Goal: Task Accomplishment & Management: Complete application form

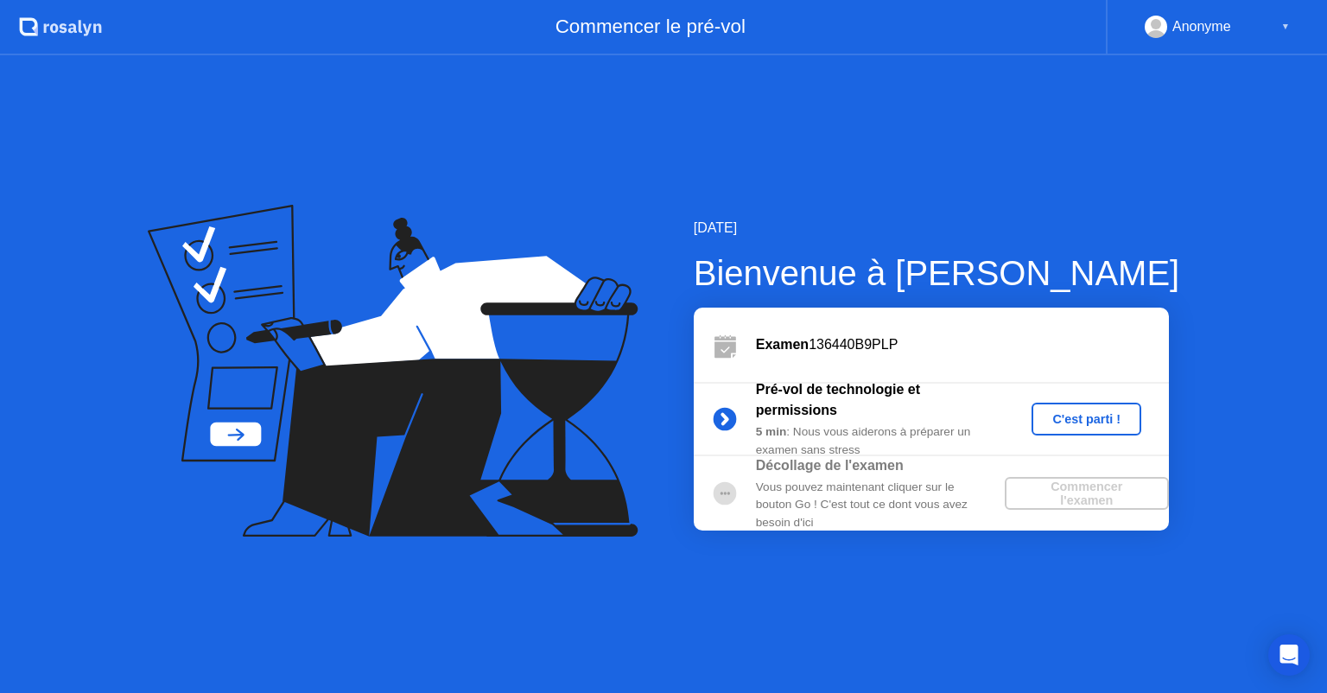
click at [1069, 420] on div "C'est parti !" at bounding box center [1086, 419] width 96 height 14
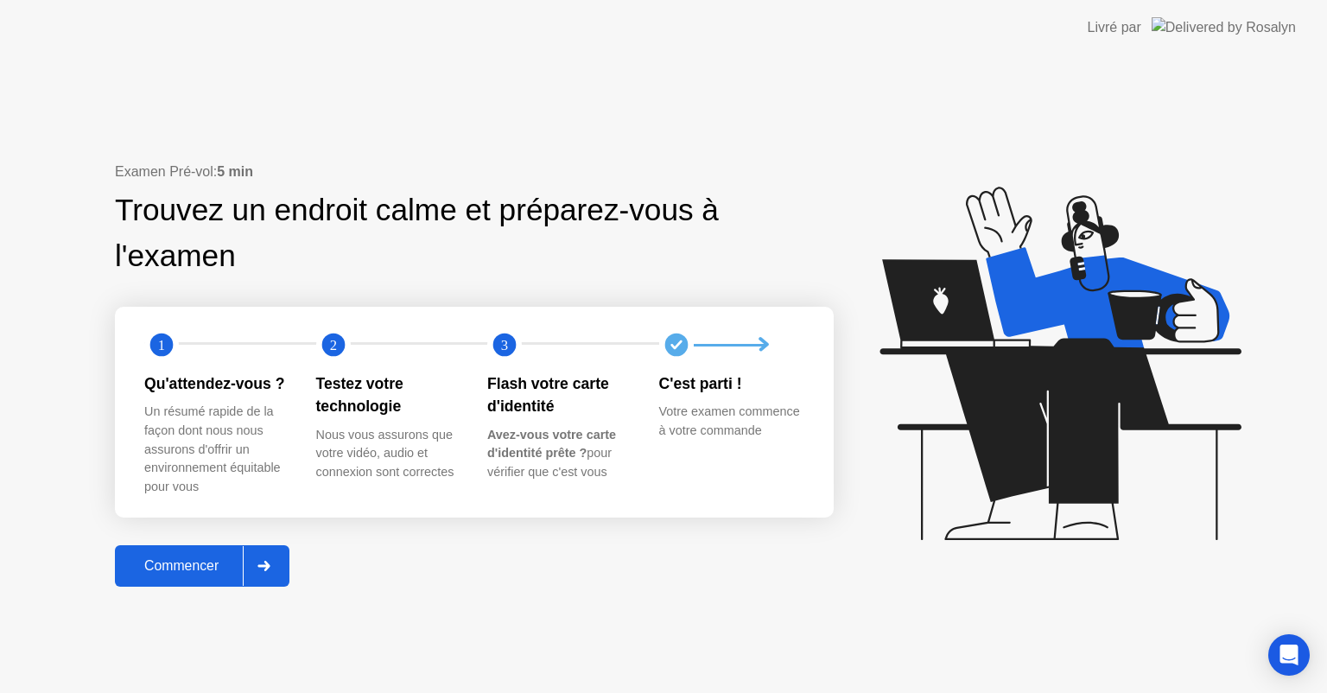
click at [199, 567] on div "Commencer" at bounding box center [181, 566] width 123 height 16
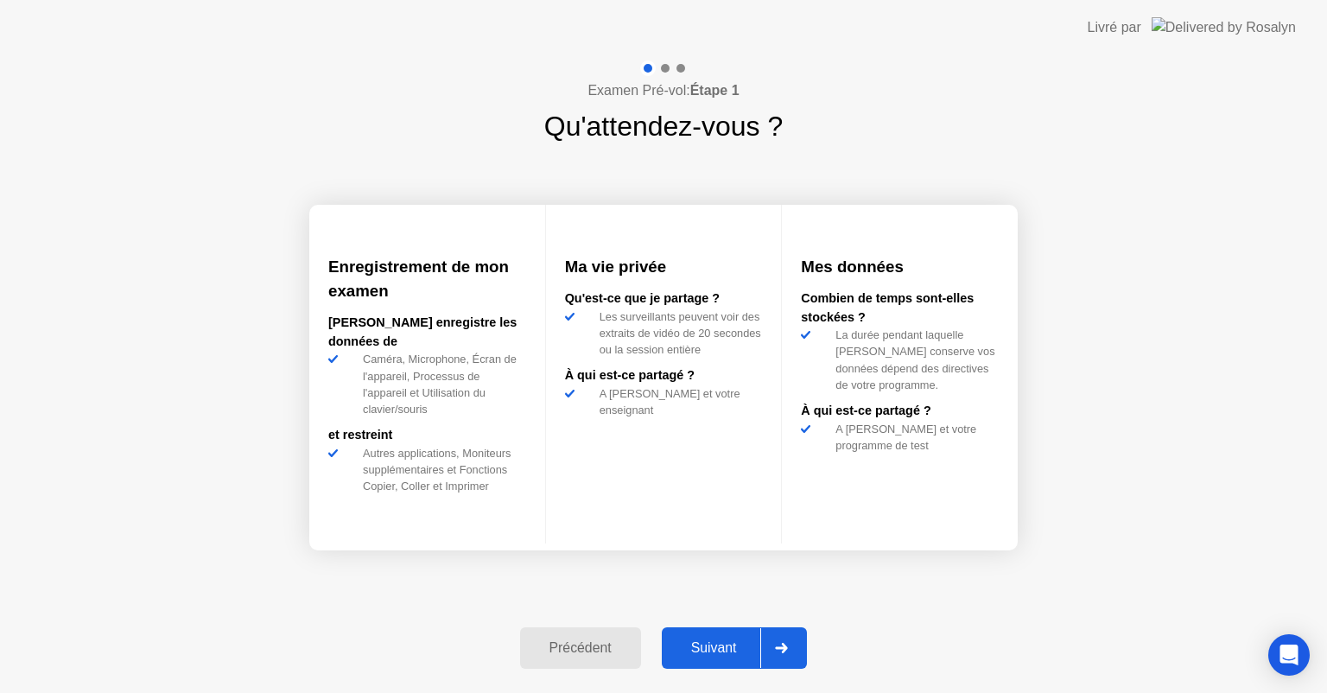
click at [719, 646] on div "Suivant" at bounding box center [714, 648] width 94 height 16
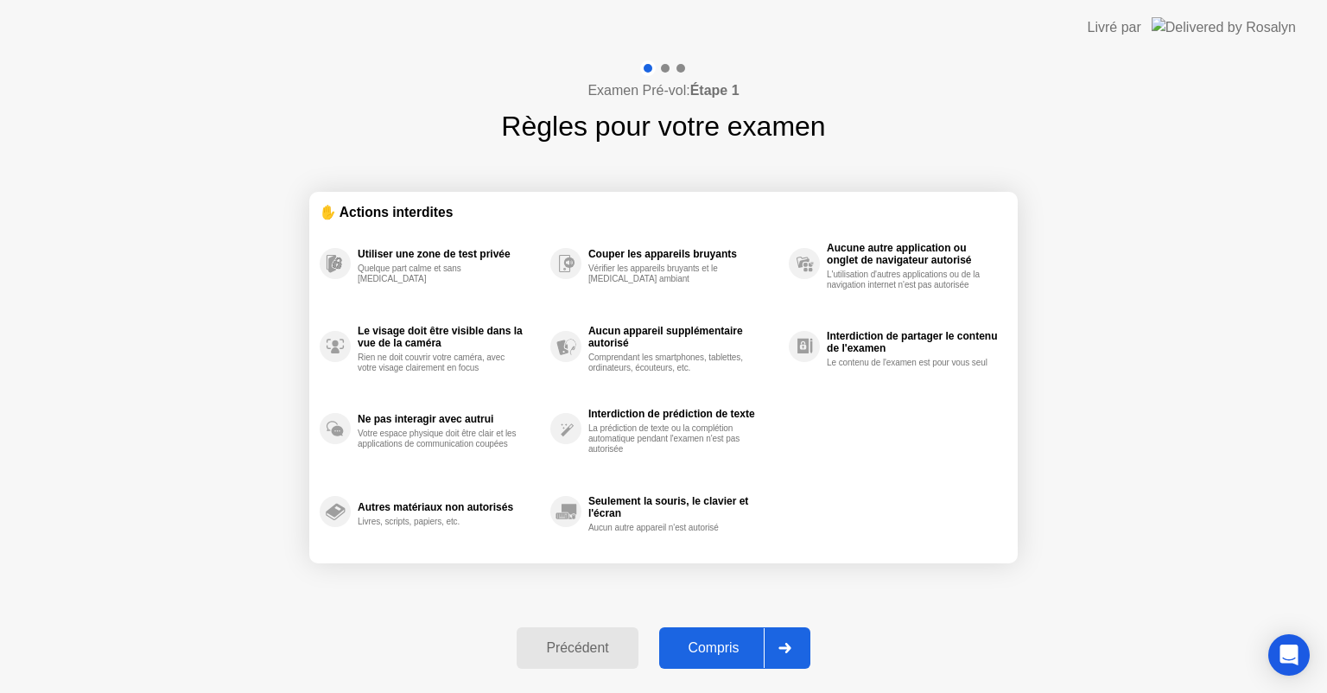
click at [719, 646] on div "Compris" at bounding box center [713, 648] width 99 height 16
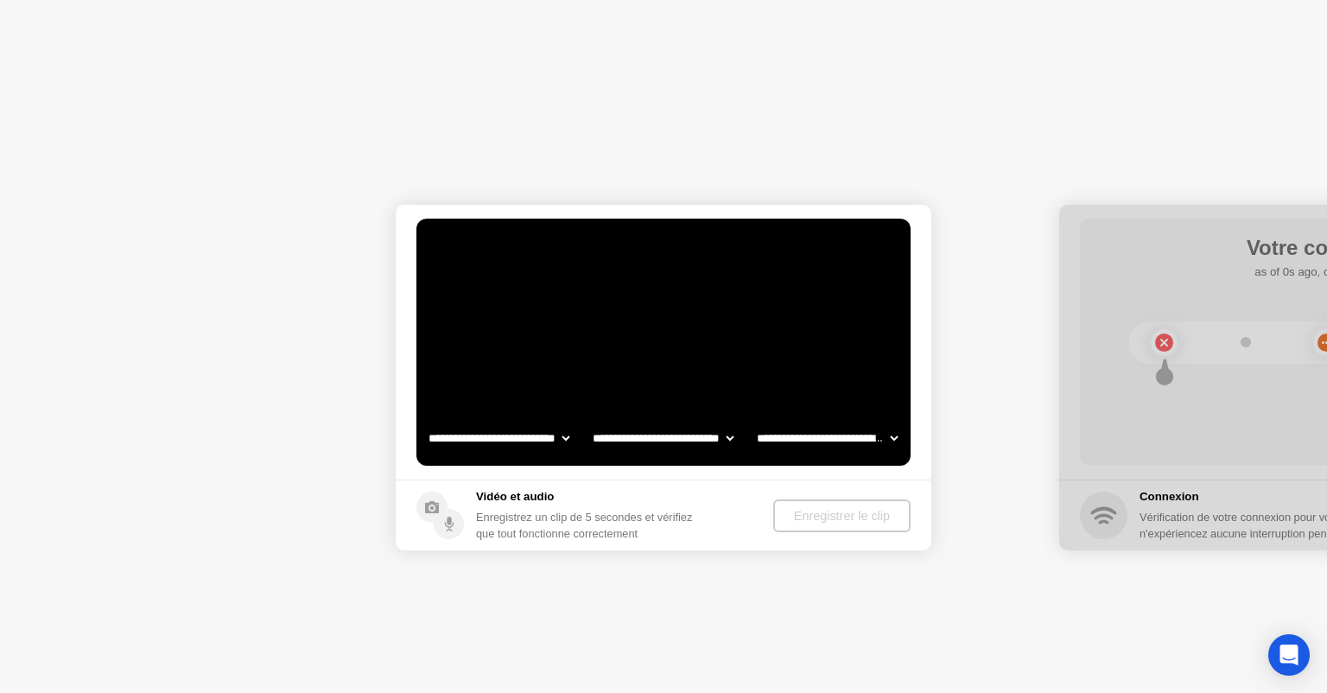
select select "**********"
select select "*******"
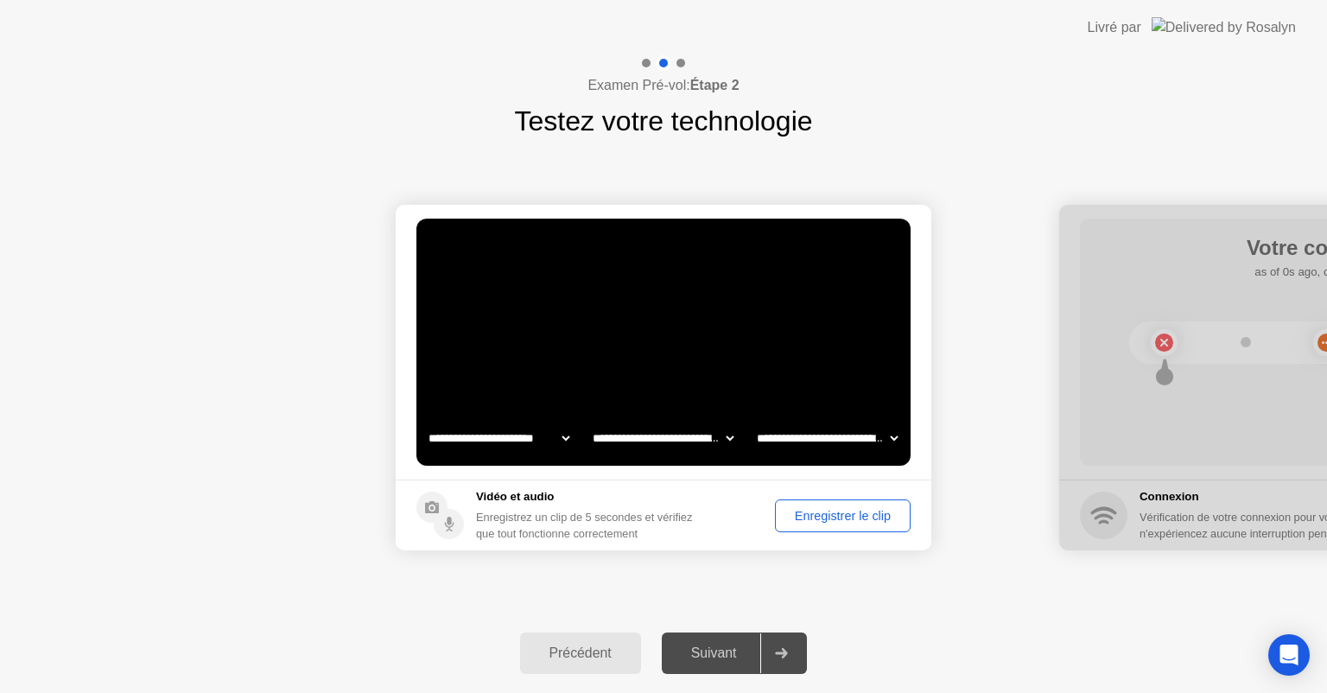
click at [849, 520] on div "Enregistrer le clip" at bounding box center [842, 516] width 123 height 14
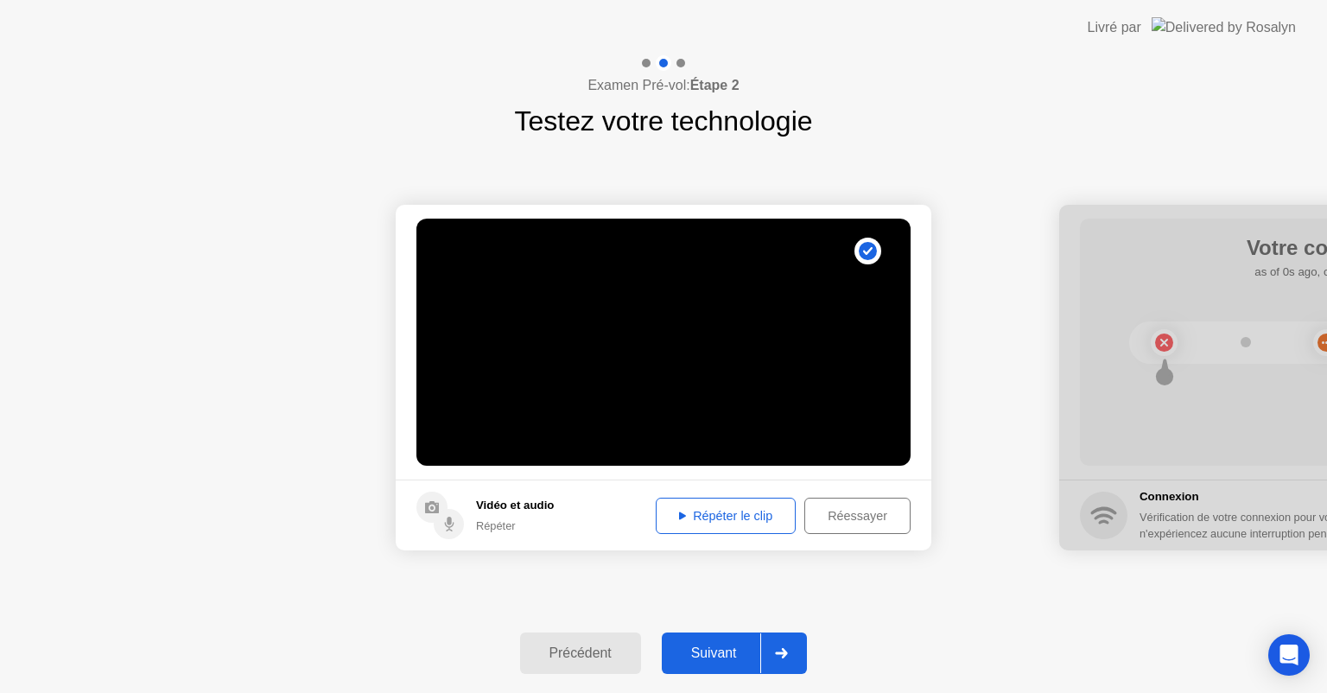
click at [734, 518] on div "Répéter le clip" at bounding box center [726, 516] width 128 height 14
click at [710, 661] on div "Suivant" at bounding box center [714, 653] width 94 height 16
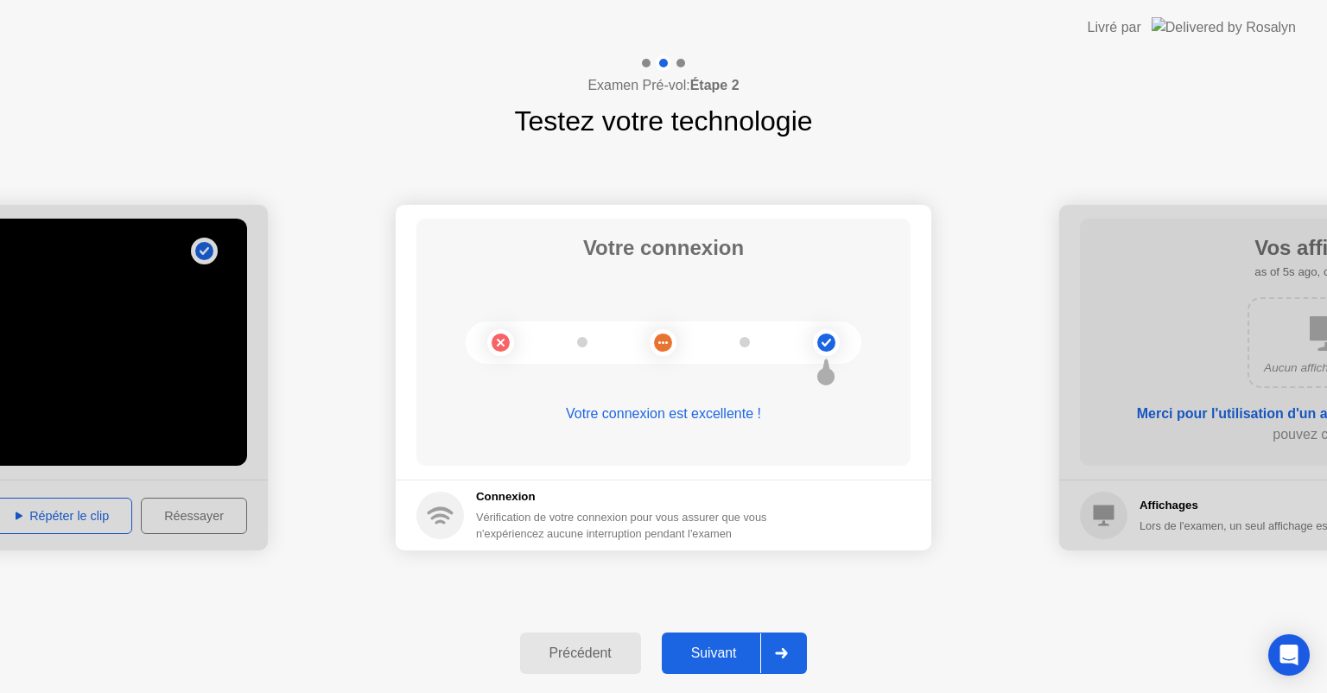
click at [710, 661] on div "Suivant" at bounding box center [714, 653] width 94 height 16
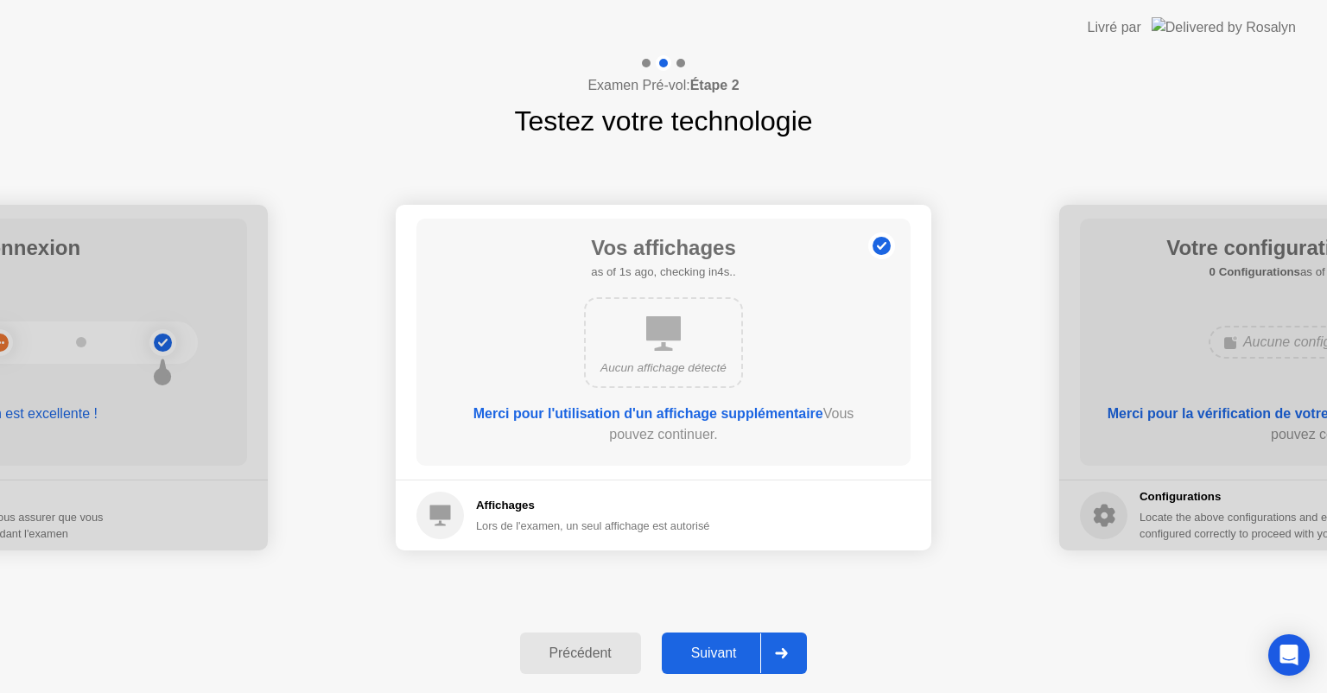
click at [710, 661] on div "Suivant" at bounding box center [714, 653] width 94 height 16
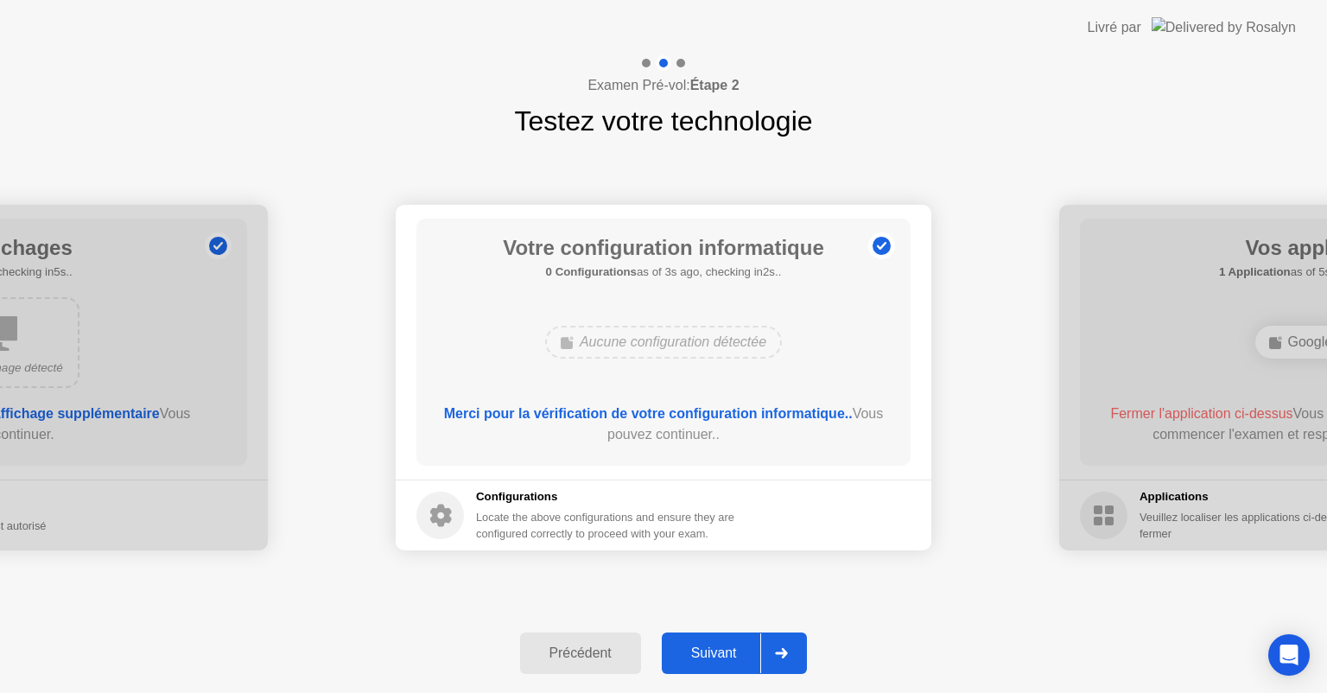
click at [710, 661] on div "Suivant" at bounding box center [714, 653] width 94 height 16
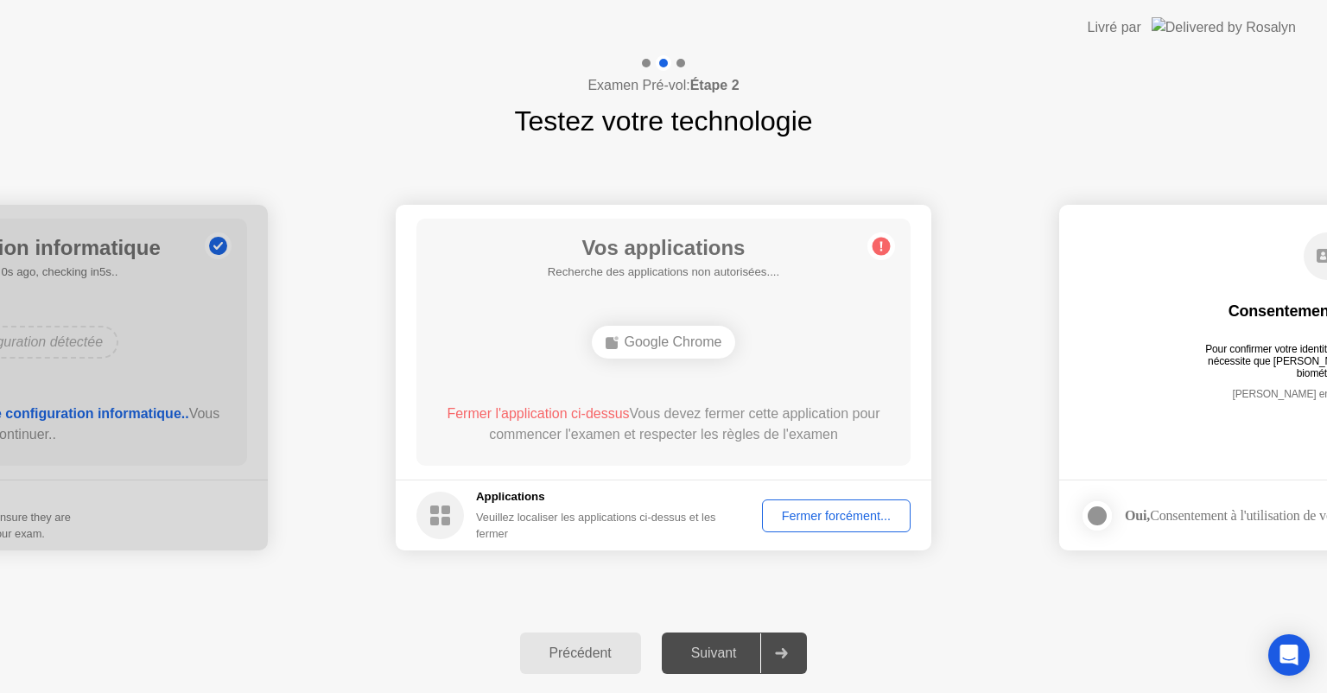
click at [815, 520] on div "Fermer forcément..." at bounding box center [836, 516] width 136 height 14
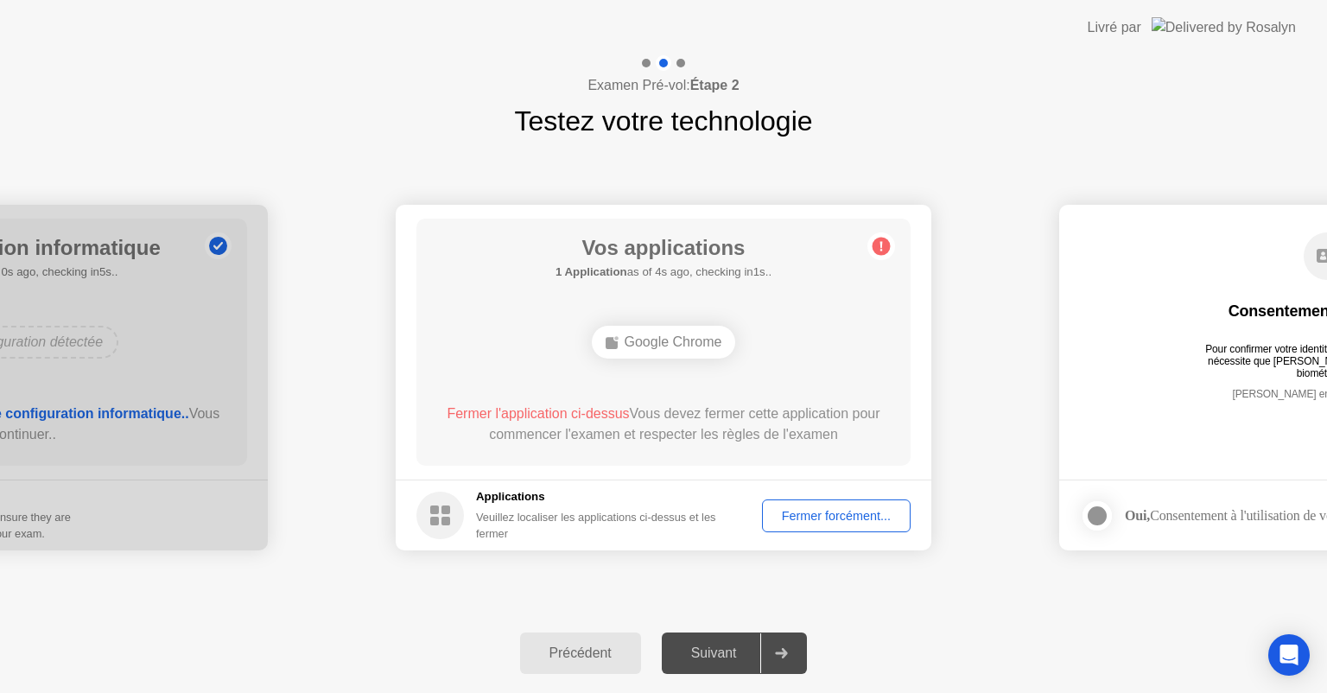
click at [819, 509] on div "Fermer forcément..." at bounding box center [836, 516] width 136 height 14
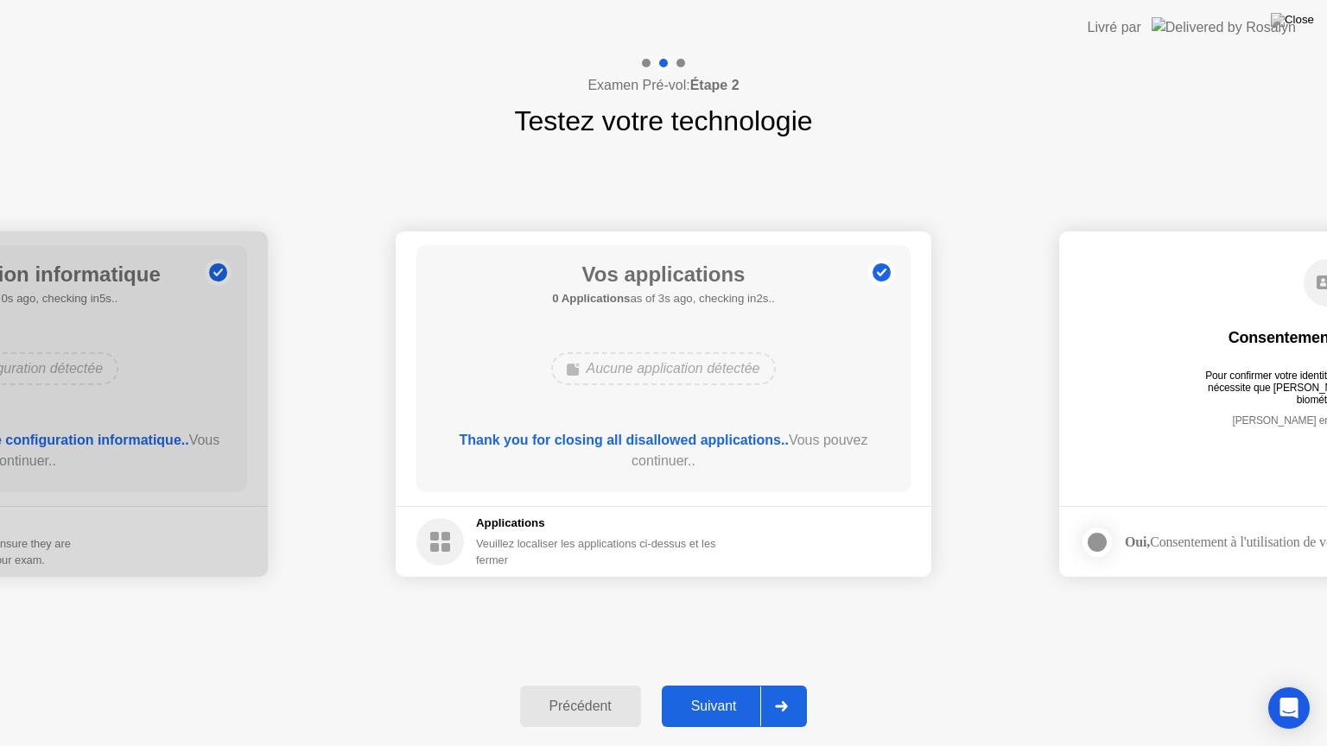
click at [722, 692] on div "Suivant" at bounding box center [714, 707] width 94 height 16
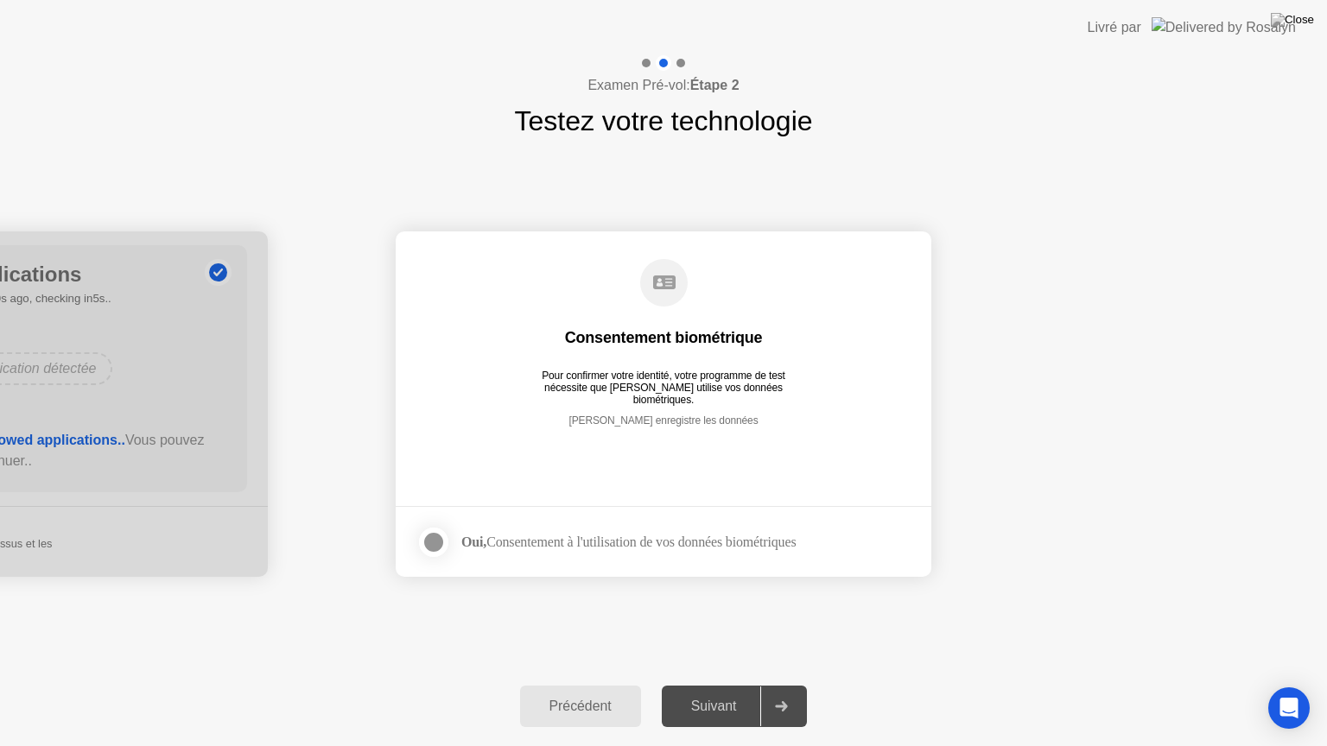
click at [664, 287] on icon at bounding box center [664, 282] width 22 height 14
click at [435, 536] on div at bounding box center [433, 542] width 21 height 21
click at [719, 692] on button "Suivant" at bounding box center [735, 706] width 146 height 41
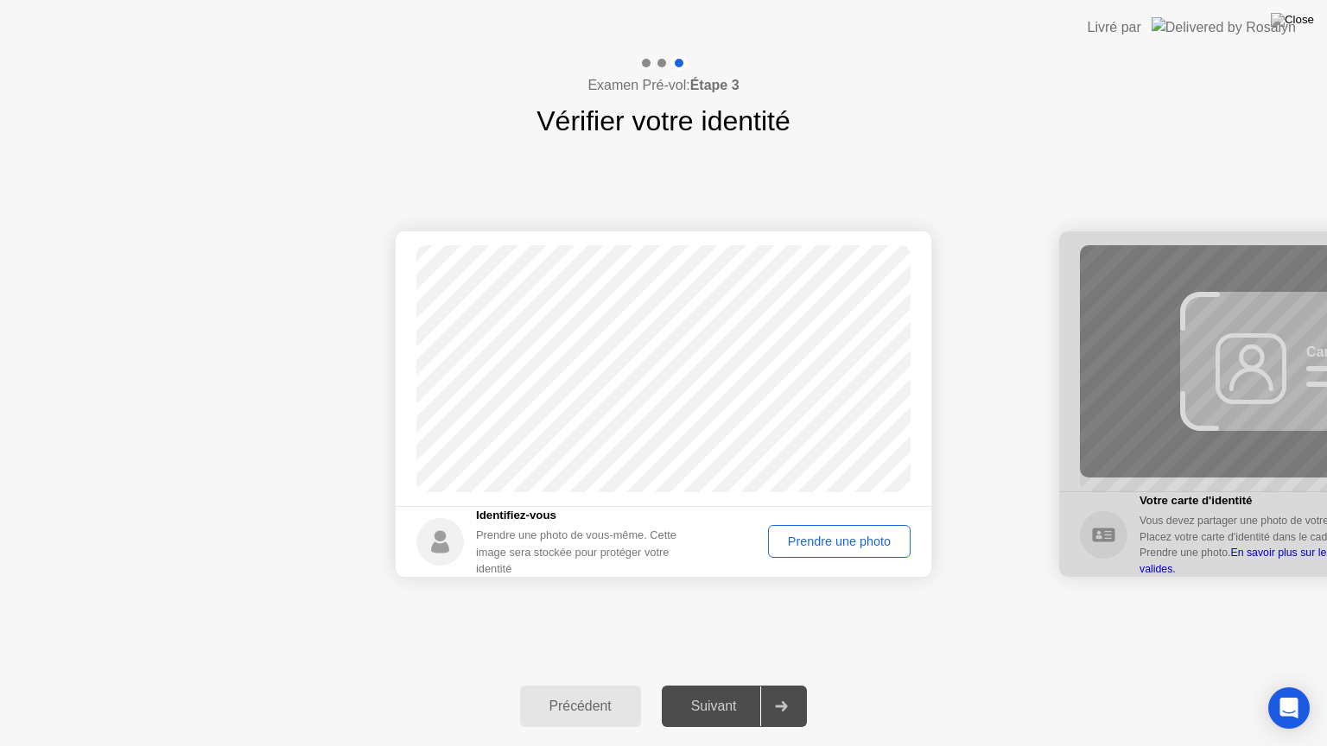
click at [826, 541] on div "Prendre une photo" at bounding box center [839, 542] width 130 height 14
click at [714, 692] on div "Suivant" at bounding box center [714, 707] width 94 height 16
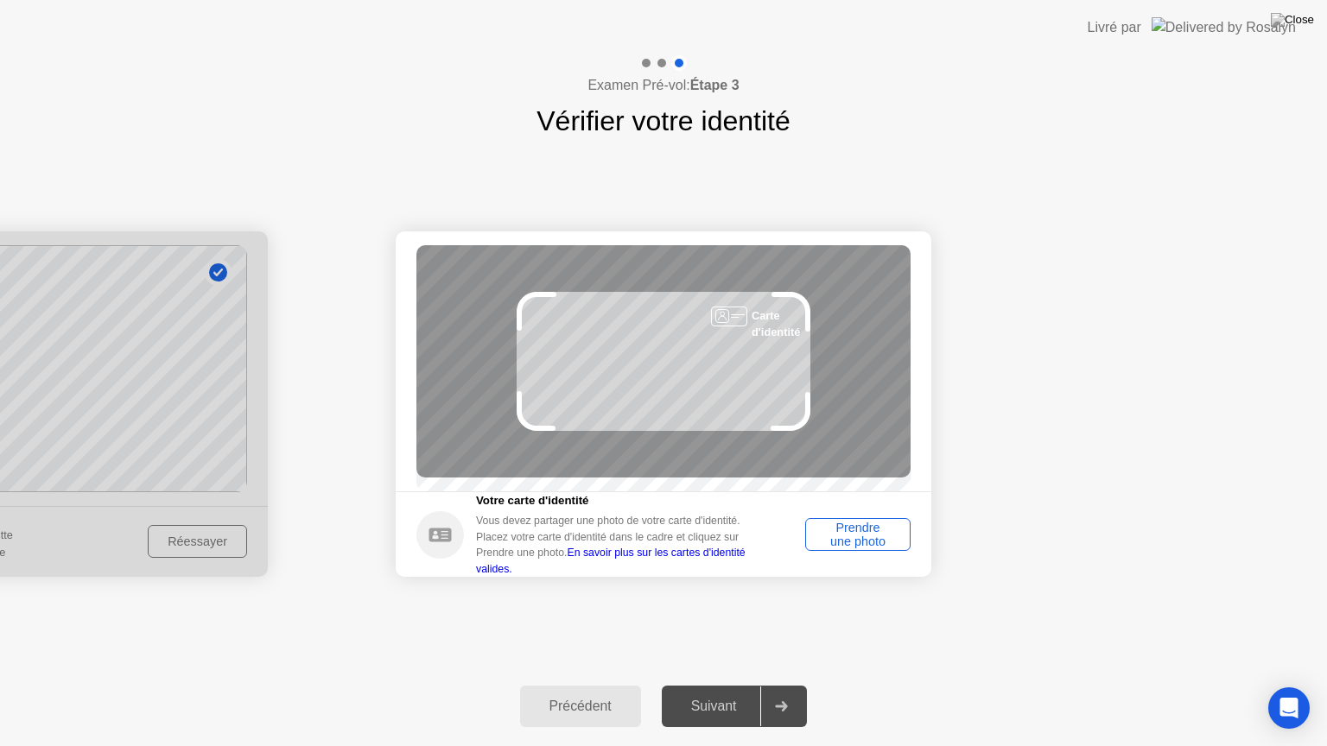
click at [865, 539] on div "Prendre une photo" at bounding box center [857, 535] width 93 height 28
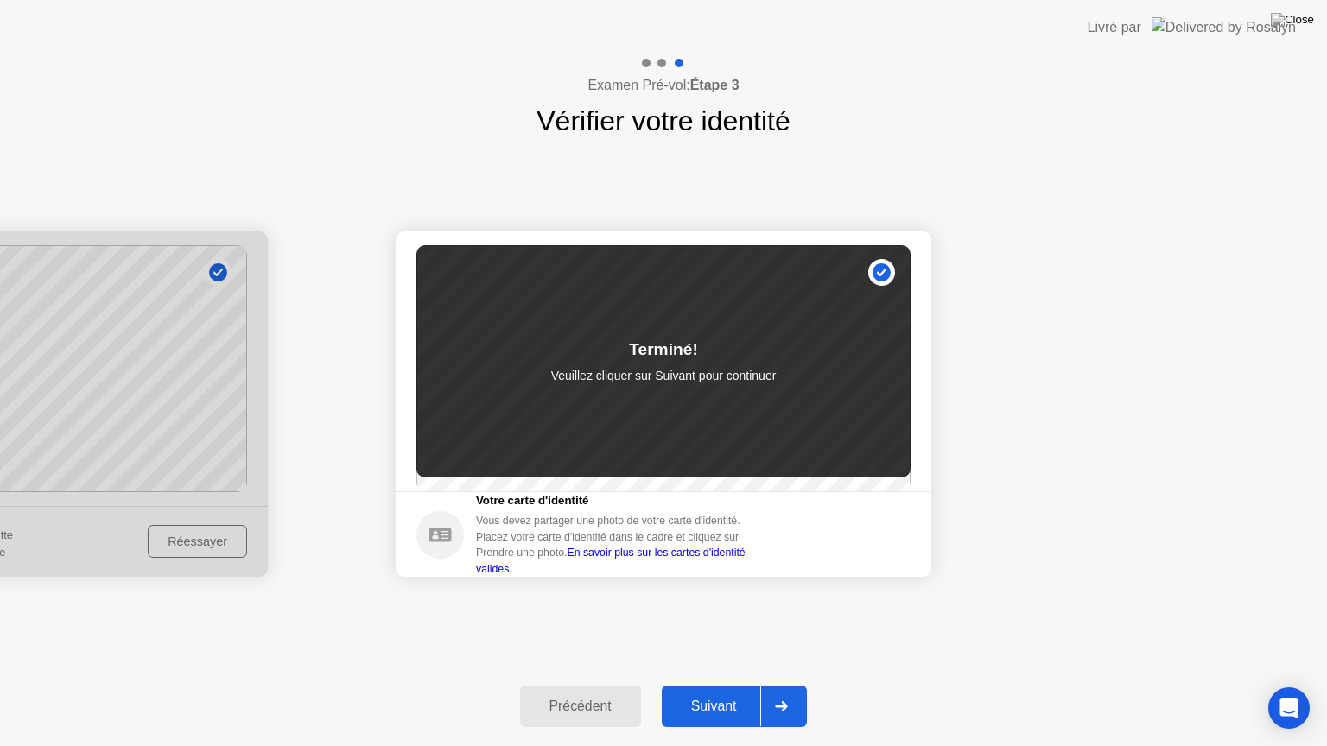
click at [727, 692] on div "Suivant" at bounding box center [714, 707] width 94 height 16
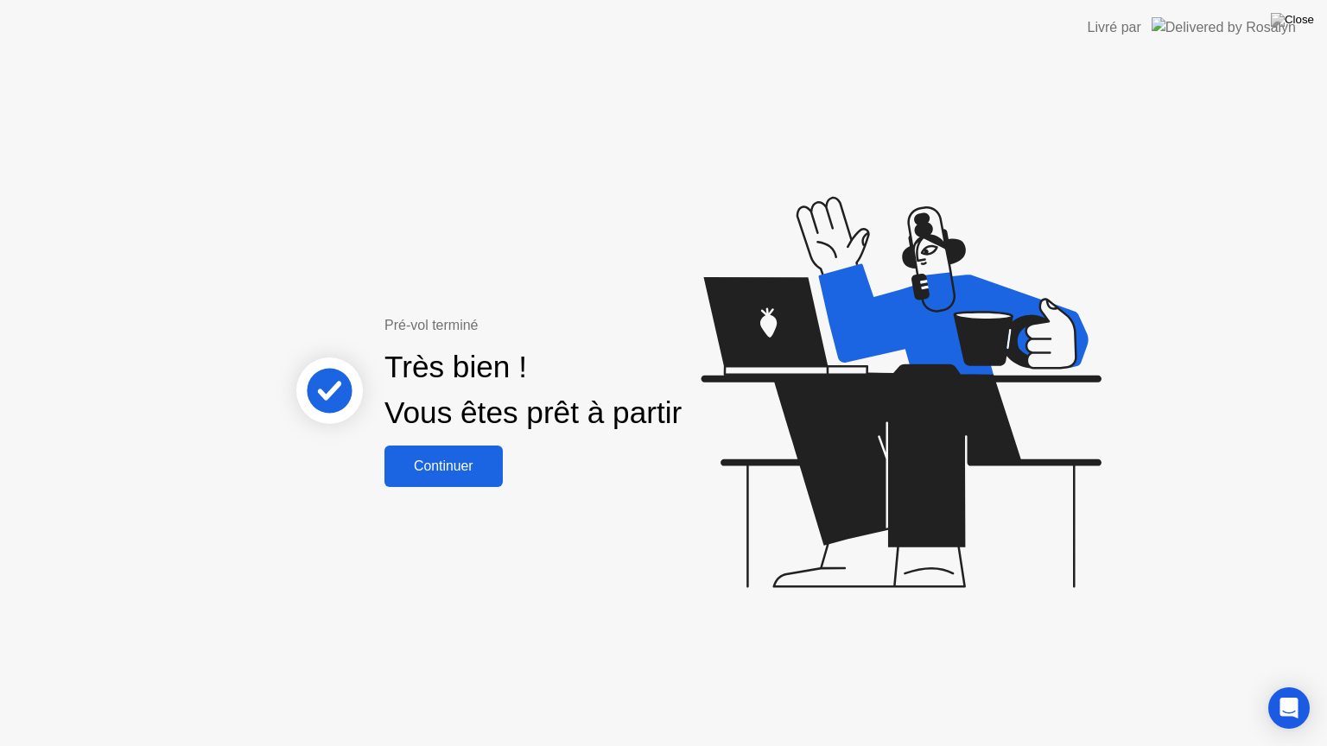
click at [457, 470] on div "Continuer" at bounding box center [443, 467] width 108 height 16
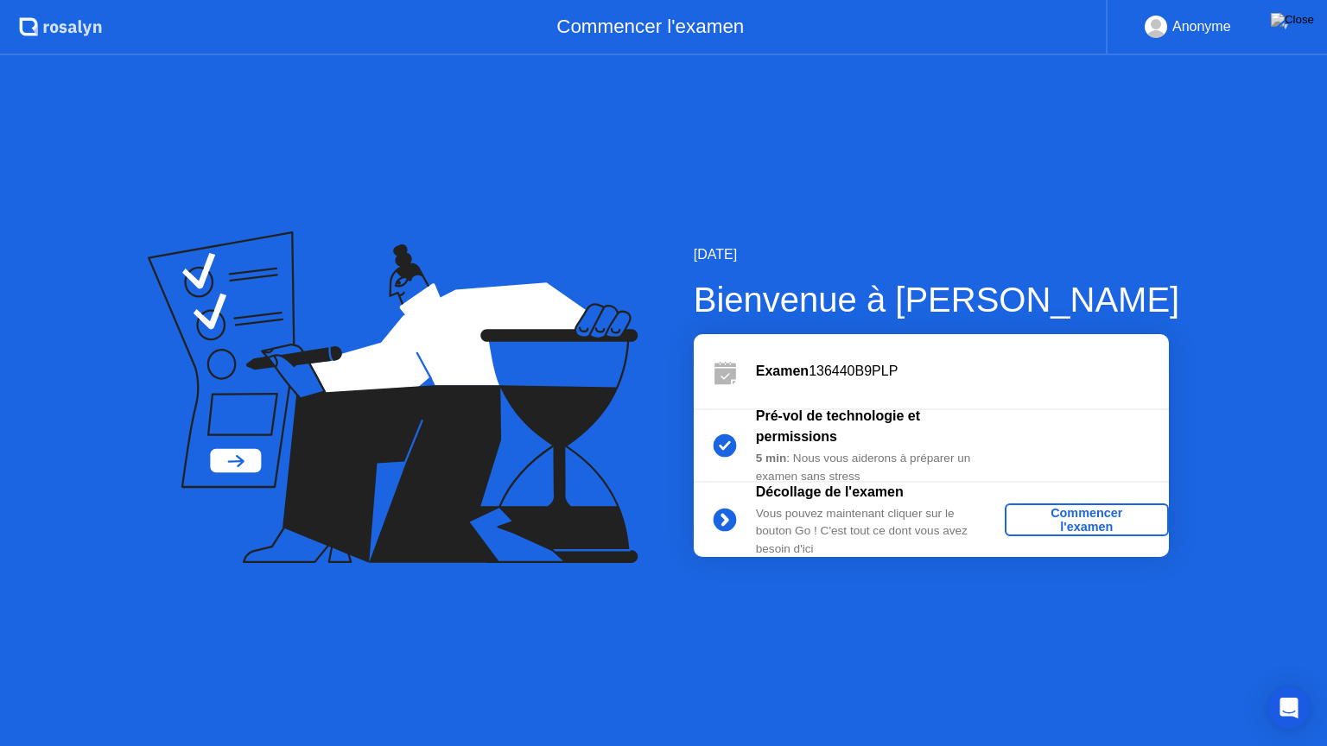
click at [1084, 519] on div "Commencer l'examen" at bounding box center [1086, 520] width 150 height 28
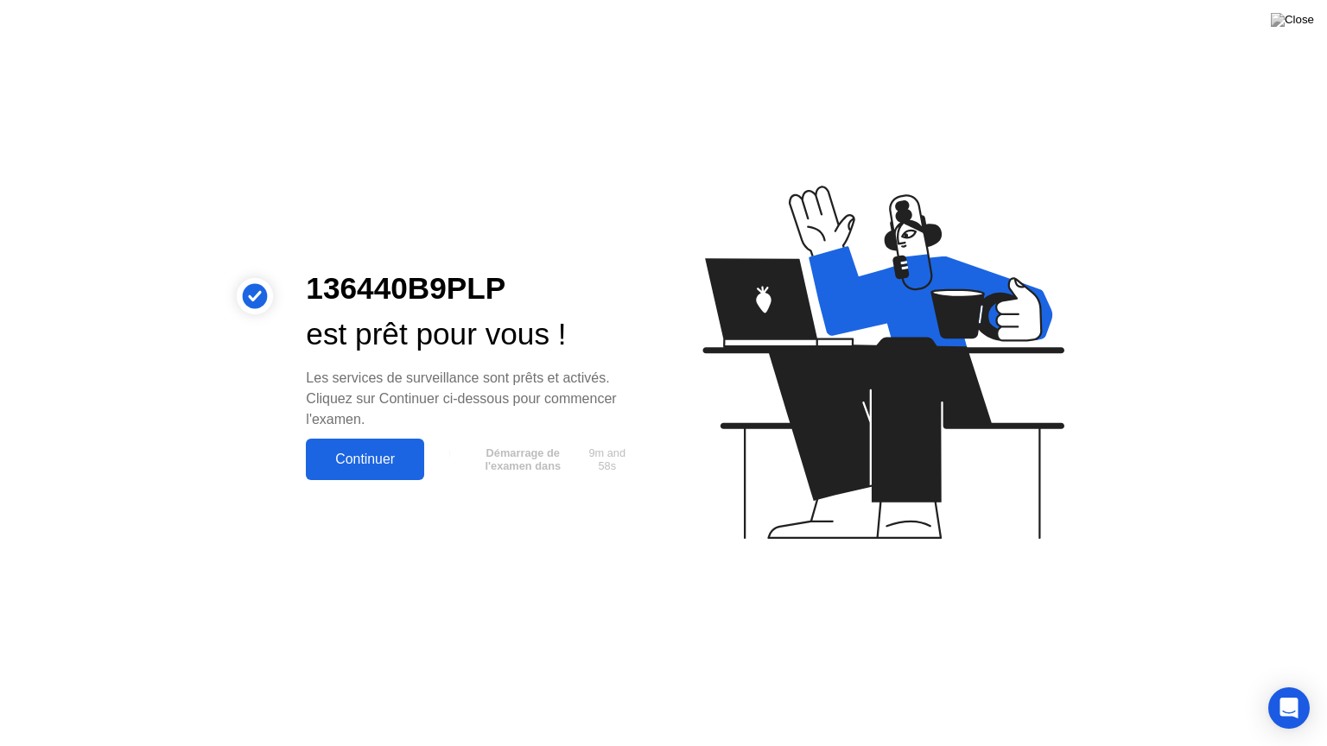
click at [351, 459] on div "Continuer" at bounding box center [365, 460] width 108 height 16
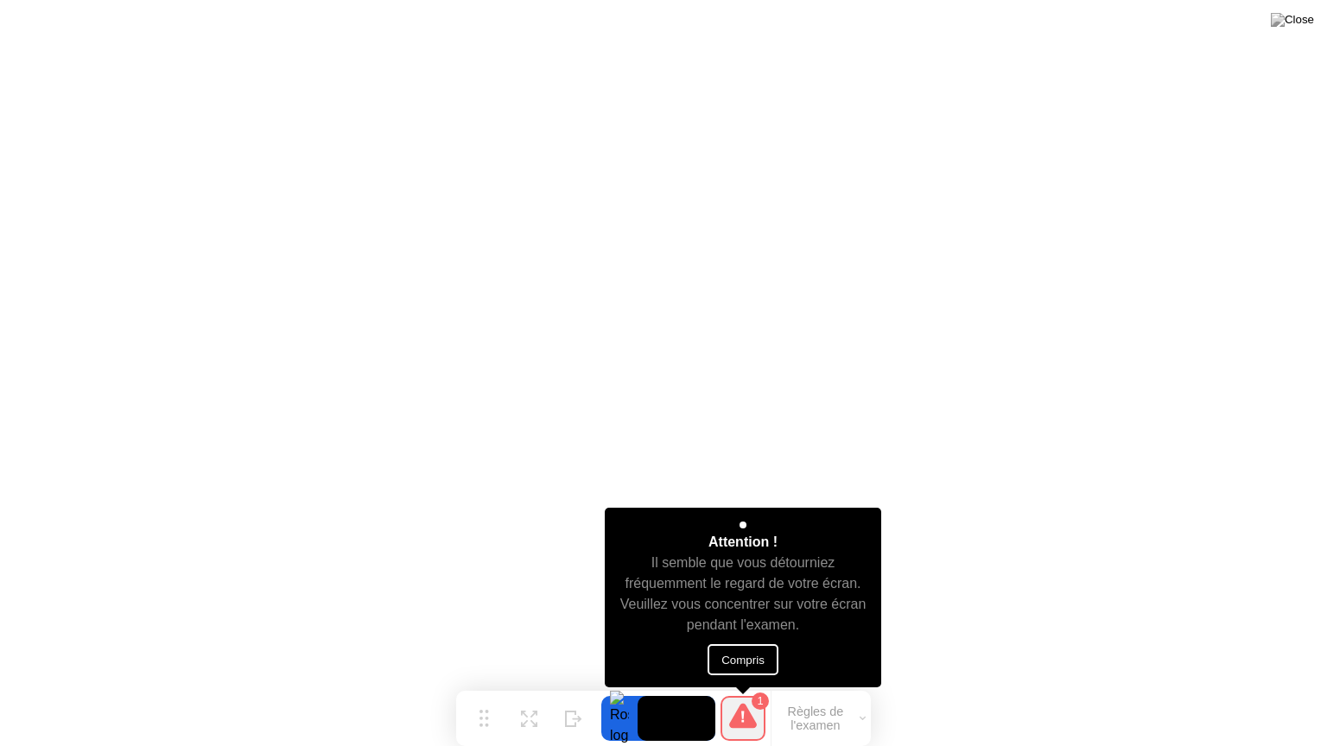
click at [742, 659] on button "Compris" at bounding box center [742, 659] width 71 height 31
